Goal: Navigation & Orientation: Go to known website

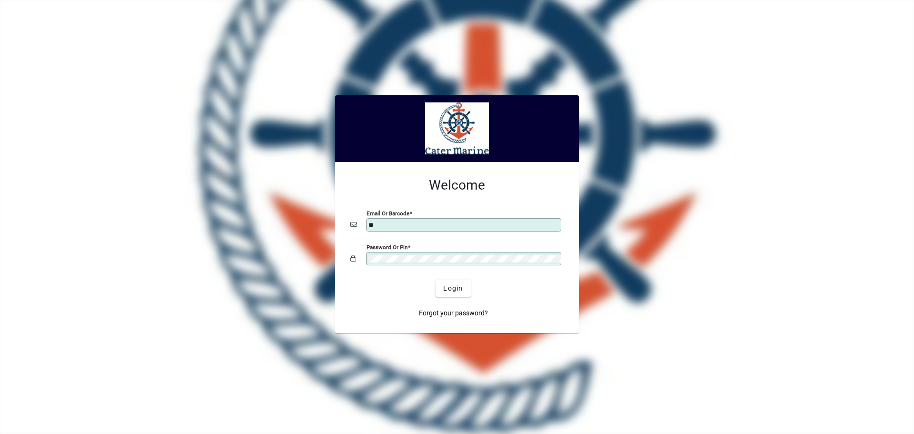
type input "**********"
click at [436, 279] on button "Login" at bounding box center [453, 287] width 35 height 17
